Goal: Check status: Check status

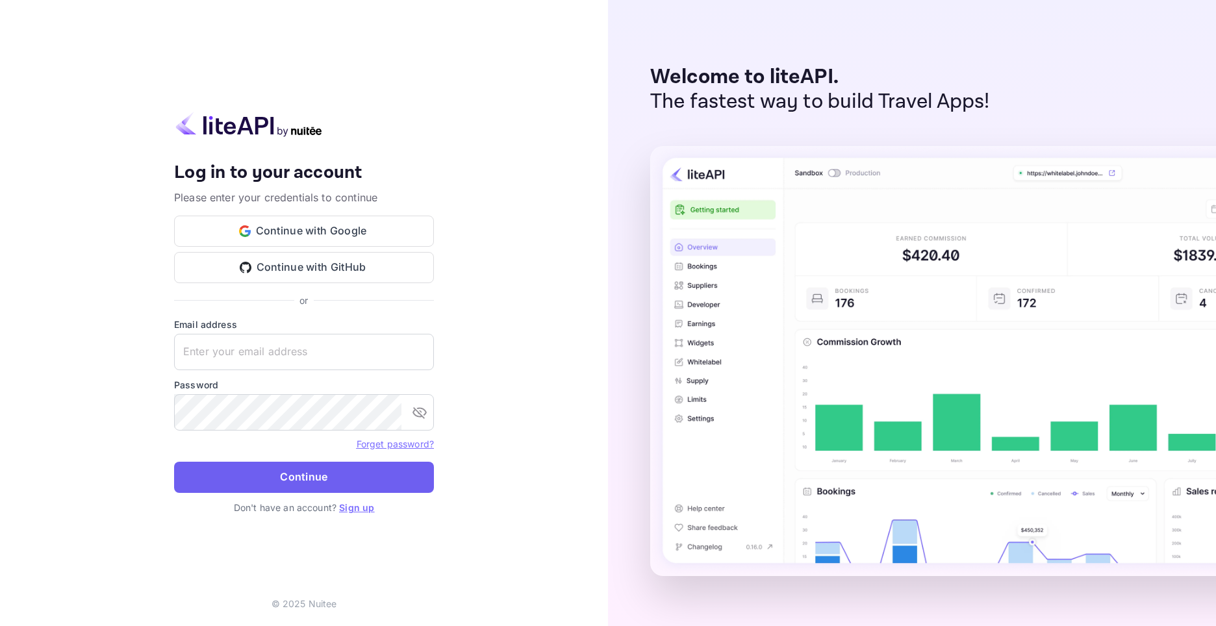
type input "[EMAIL_ADDRESS][DOMAIN_NAME]"
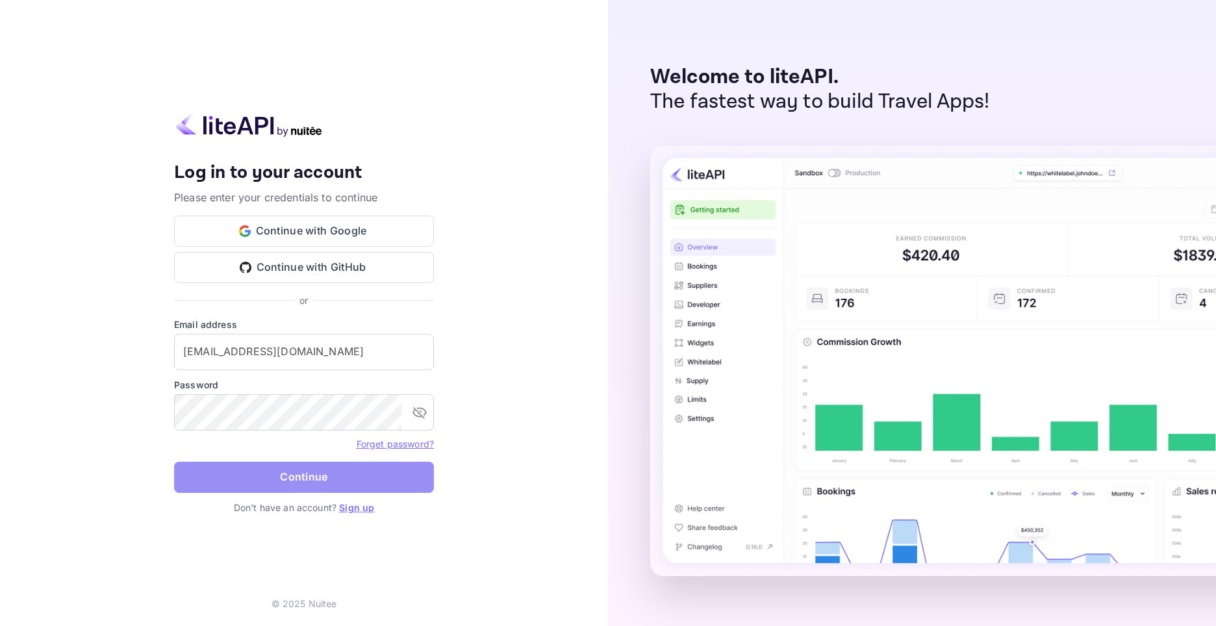
click at [279, 468] on button "Continue" at bounding box center [304, 477] width 260 height 31
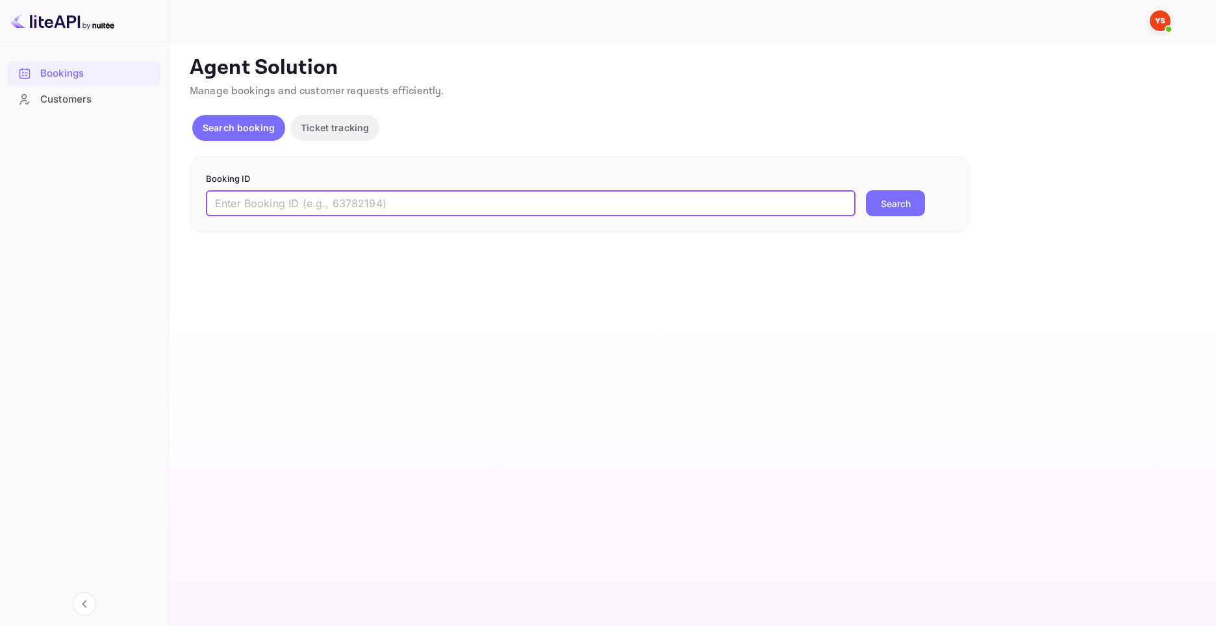
click at [467, 197] on input "text" at bounding box center [531, 203] width 650 height 26
paste input "8460234"
type input "8460234"
click at [910, 211] on button "Search" at bounding box center [895, 203] width 59 height 26
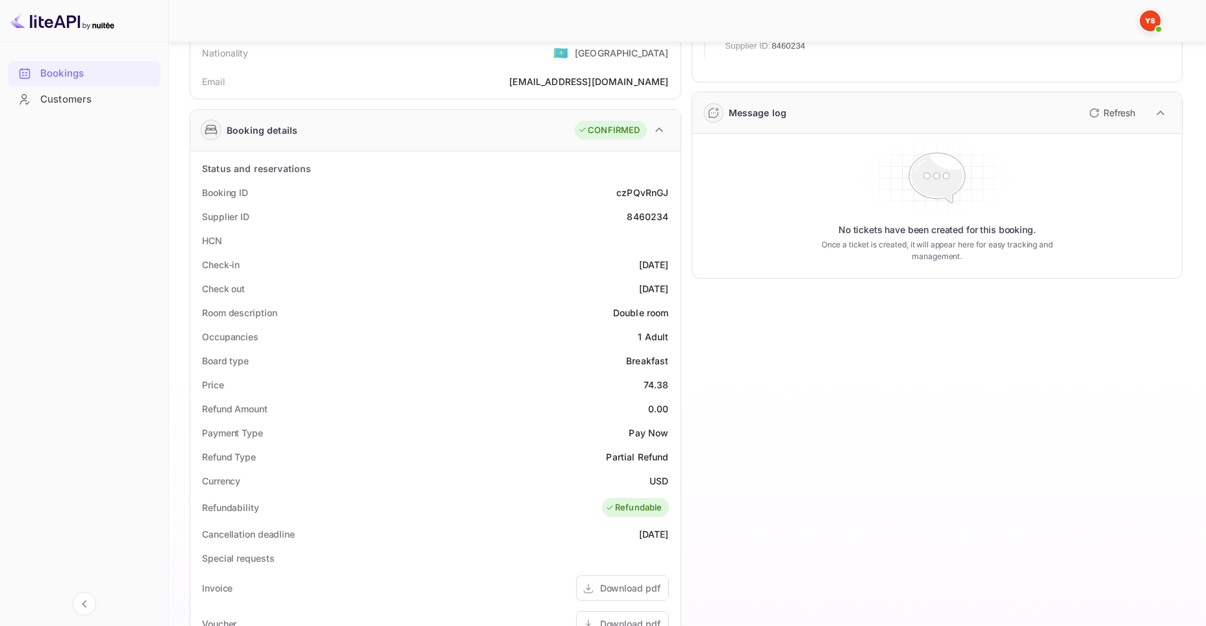
scroll to position [65, 0]
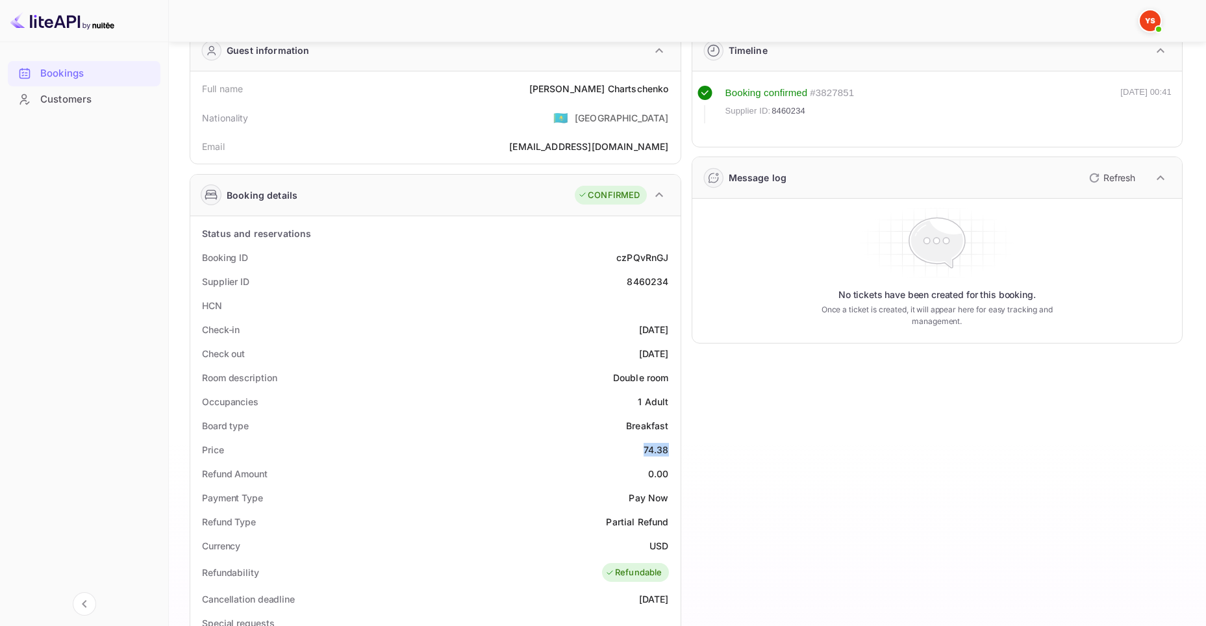
drag, startPoint x: 670, startPoint y: 448, endPoint x: 641, endPoint y: 445, distance: 28.7
click at [641, 445] on div "Price 74.38" at bounding box center [436, 450] width 480 height 24
copy div "74.38"
drag, startPoint x: 661, startPoint y: 543, endPoint x: 650, endPoint y: 541, distance: 12.0
click at [649, 542] on div "Currency USD" at bounding box center [436, 546] width 480 height 24
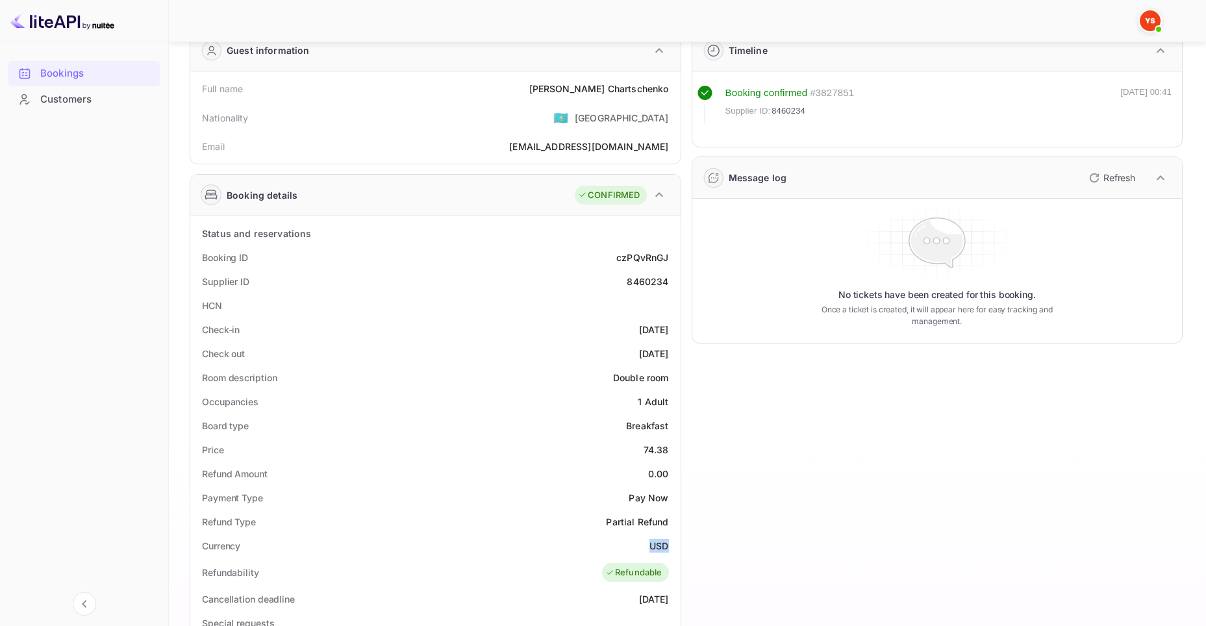
copy div "USD"
